Goal: Information Seeking & Learning: Learn about a topic

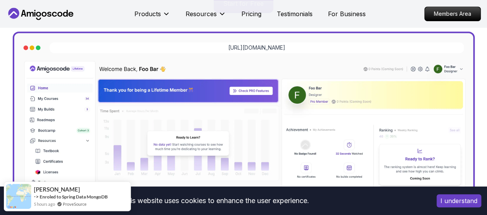
scroll to position [215, 0]
click at [246, 10] on p "Pricing" at bounding box center [251, 13] width 20 height 9
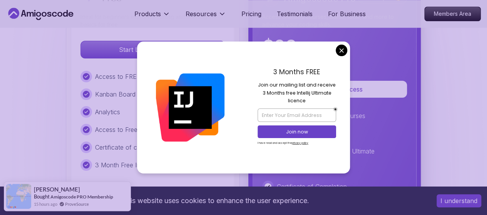
scroll to position [1805, 0]
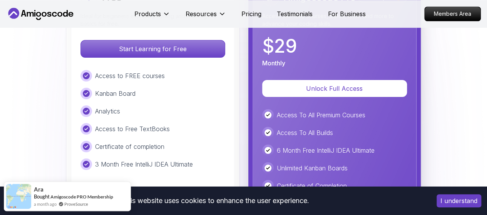
scroll to position [1845, 0]
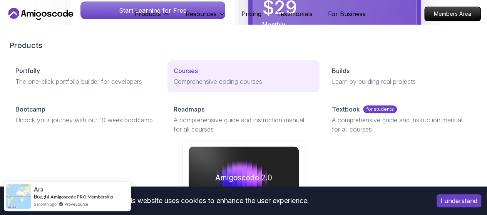
click at [174, 75] on p "Courses" at bounding box center [186, 70] width 24 height 9
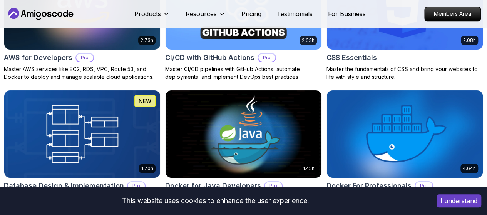
scroll to position [701, 0]
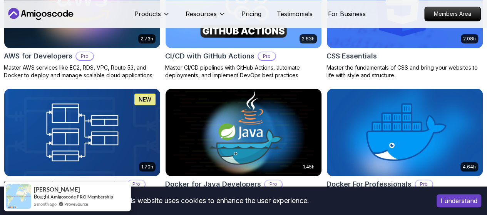
click at [261, 179] on h2 "Docker for Java Developers" at bounding box center [213, 184] width 96 height 11
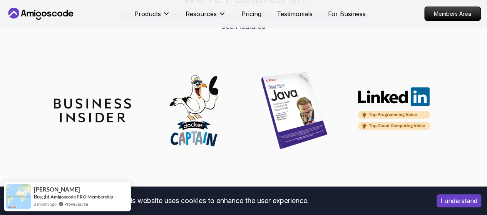
scroll to position [2458, 0]
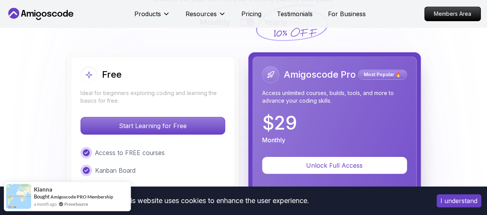
scroll to position [1613, 0]
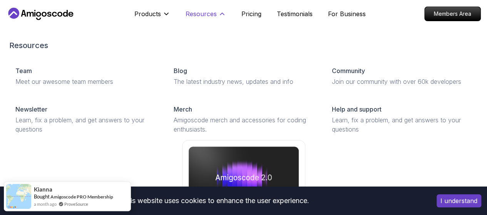
click at [210, 15] on p "Resources" at bounding box center [201, 13] width 31 height 9
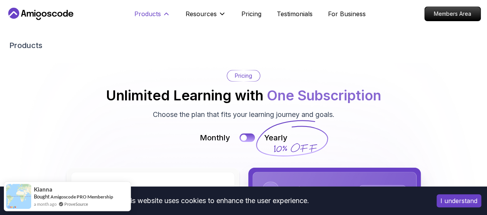
click at [165, 14] on icon at bounding box center [166, 14] width 4 height 2
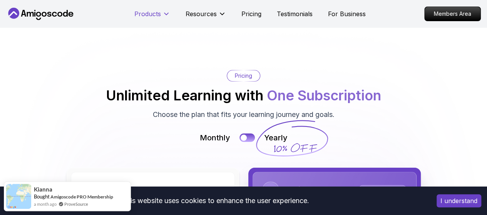
click at [165, 14] on icon at bounding box center [166, 14] width 4 height 2
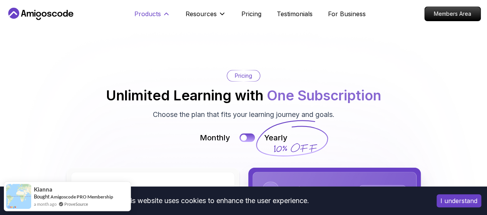
click at [160, 16] on p "Products" at bounding box center [147, 13] width 27 height 9
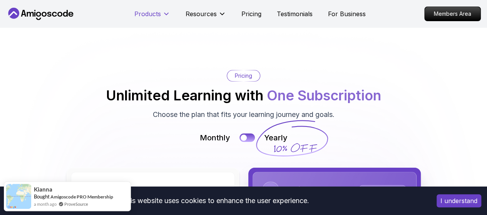
click at [160, 16] on p "Products" at bounding box center [147, 13] width 27 height 9
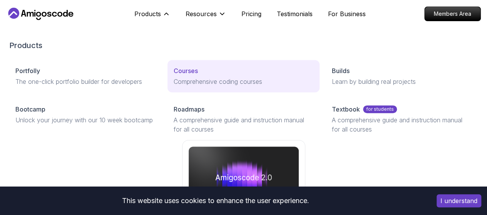
click at [174, 75] on p "Courses" at bounding box center [186, 70] width 24 height 9
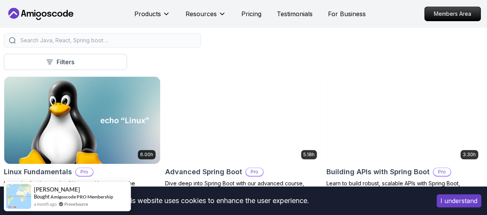
scroll to position [270, 0]
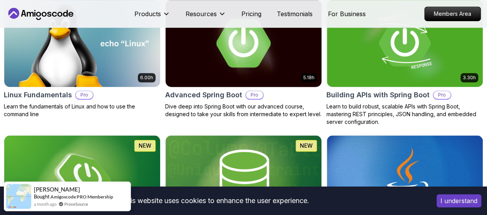
click at [242, 90] on h2 "Advanced Spring Boot" at bounding box center [203, 95] width 77 height 11
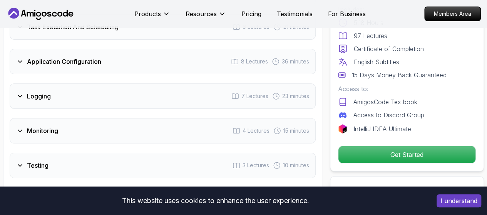
scroll to position [1403, 0]
click at [75, 93] on div "Logging 7 Lectures 23 minutes" at bounding box center [163, 95] width 306 height 25
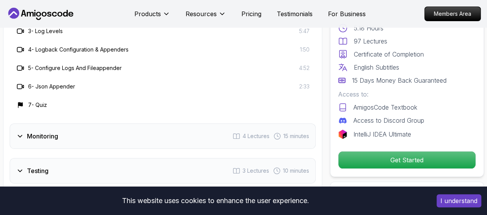
scroll to position [1501, 0]
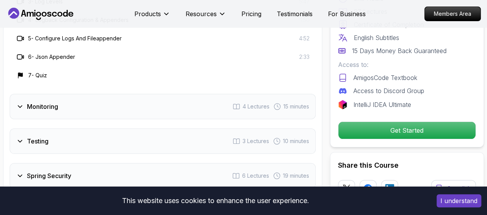
click at [75, 94] on div "Monitoring 4 Lectures 15 minutes" at bounding box center [163, 106] width 306 height 25
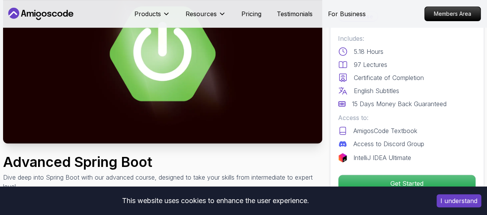
scroll to position [19, 0]
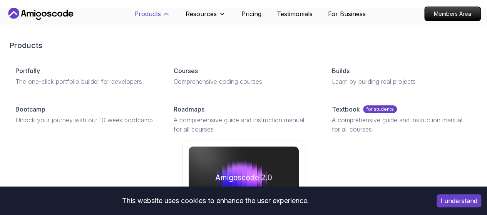
click at [158, 9] on p "Products" at bounding box center [147, 13] width 27 height 9
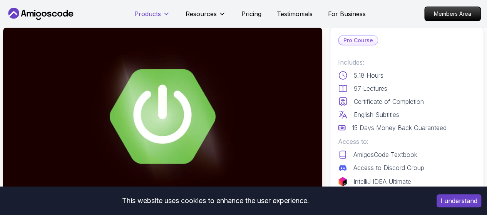
click at [157, 9] on p "Products" at bounding box center [147, 13] width 27 height 9
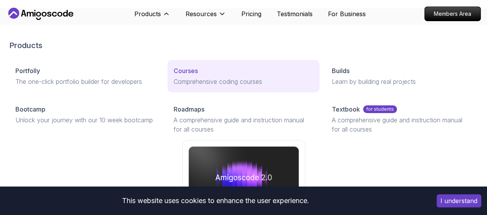
click at [174, 75] on p "Courses" at bounding box center [186, 70] width 24 height 9
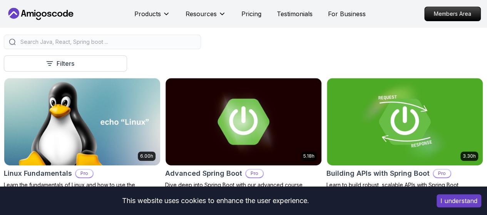
scroll to position [114, 0]
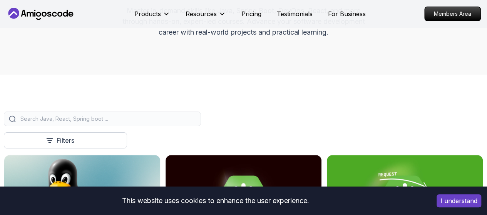
click at [177, 120] on div at bounding box center [102, 119] width 197 height 15
click at [186, 123] on input "search" at bounding box center [107, 119] width 177 height 8
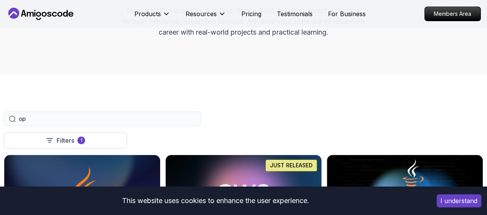
type input "o"
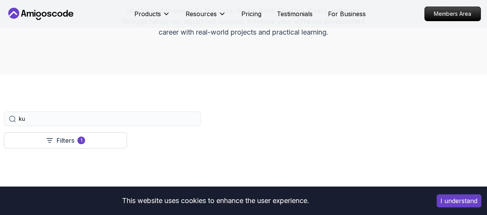
type input "k"
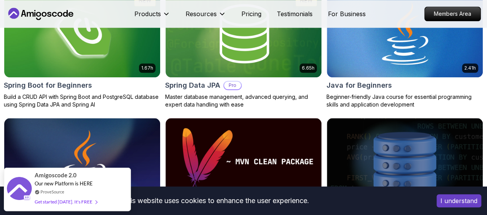
scroll to position [419, 0]
